Goal: Information Seeking & Learning: Learn about a topic

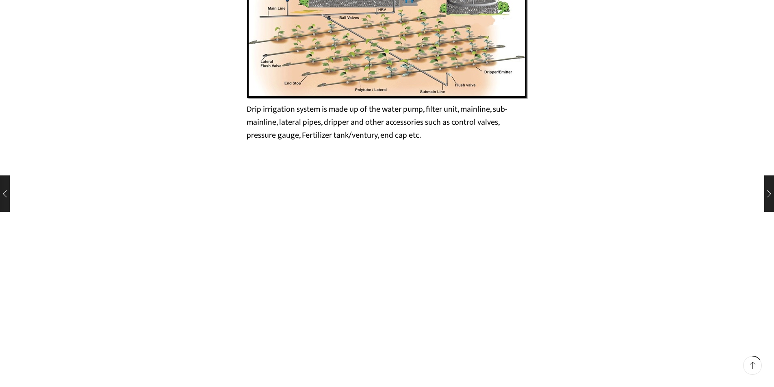
scroll to position [1421, 0]
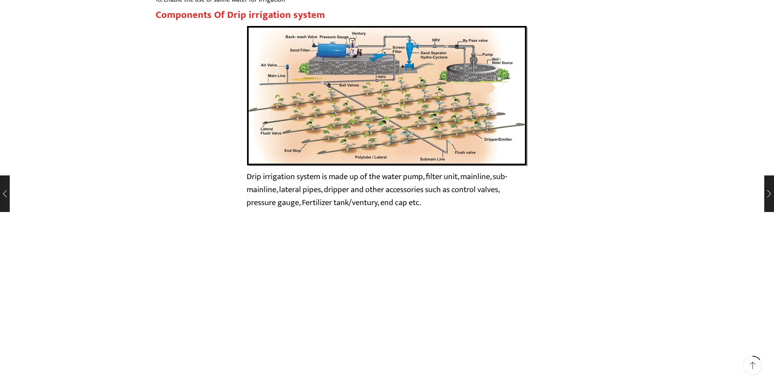
click at [431, 115] on img at bounding box center [386, 95] width 281 height 141
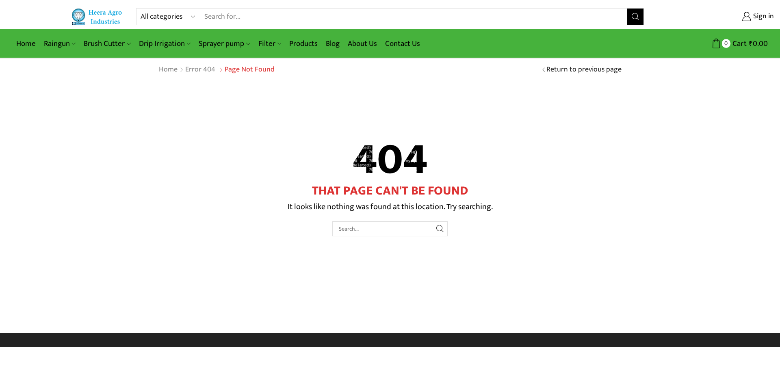
drag, startPoint x: 0, startPoint y: 0, endPoint x: 431, endPoint y: 113, distance: 445.4
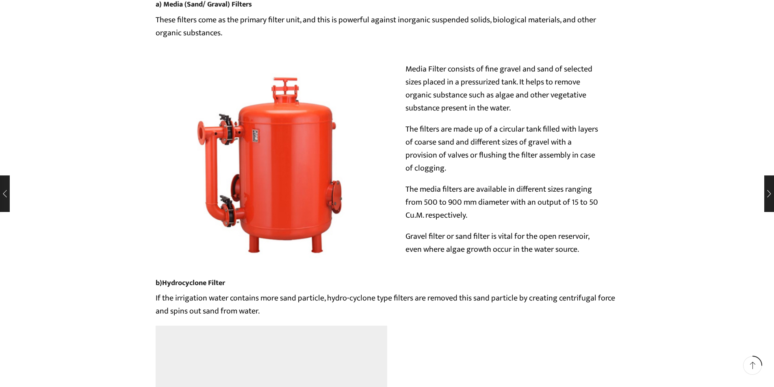
scroll to position [2721, 0]
